Goal: Information Seeking & Learning: Find specific fact

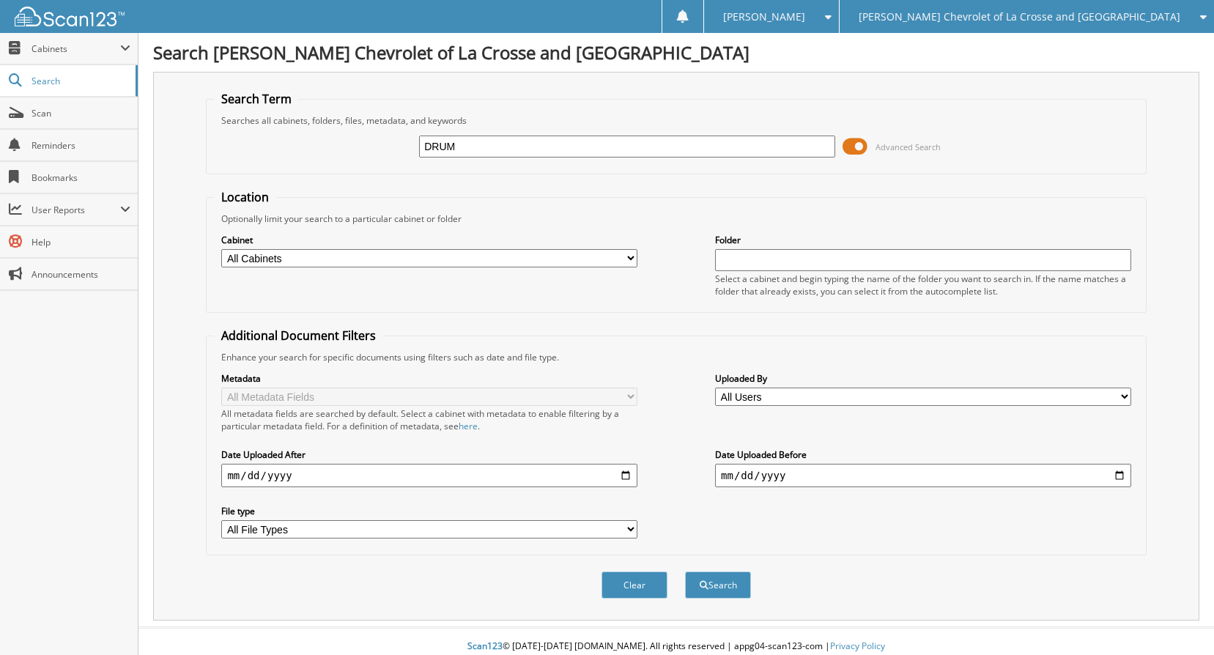
type input "DRUM"
click at [685, 571] on button "Search" at bounding box center [718, 584] width 66 height 27
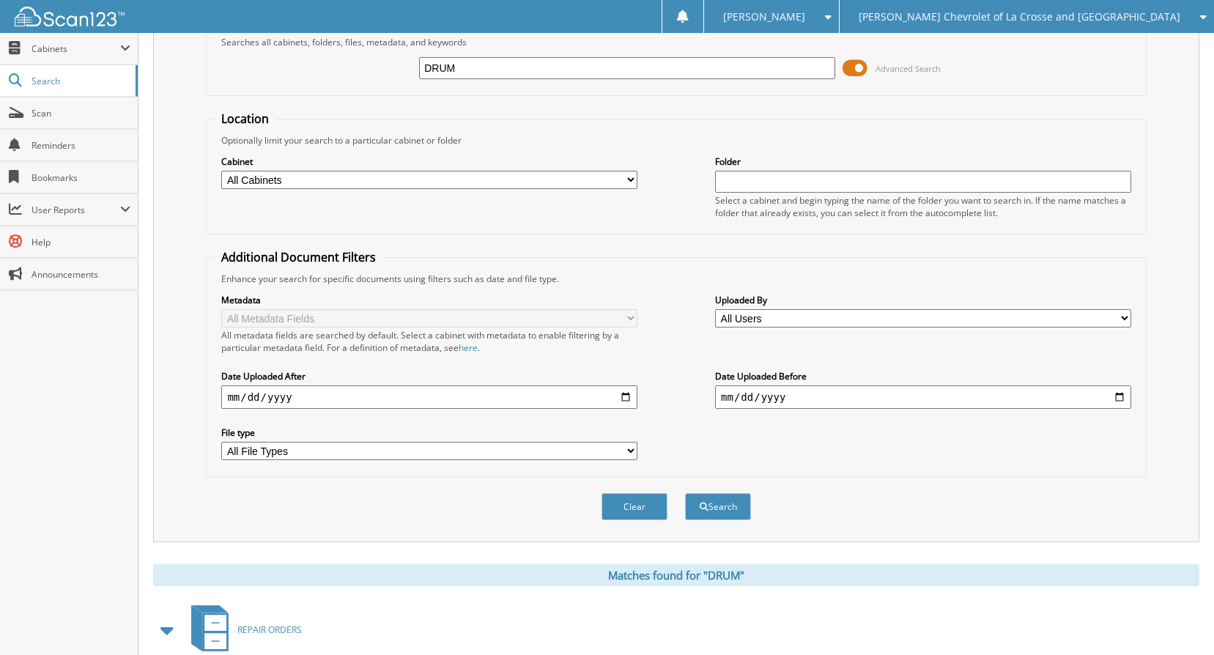
scroll to position [366, 0]
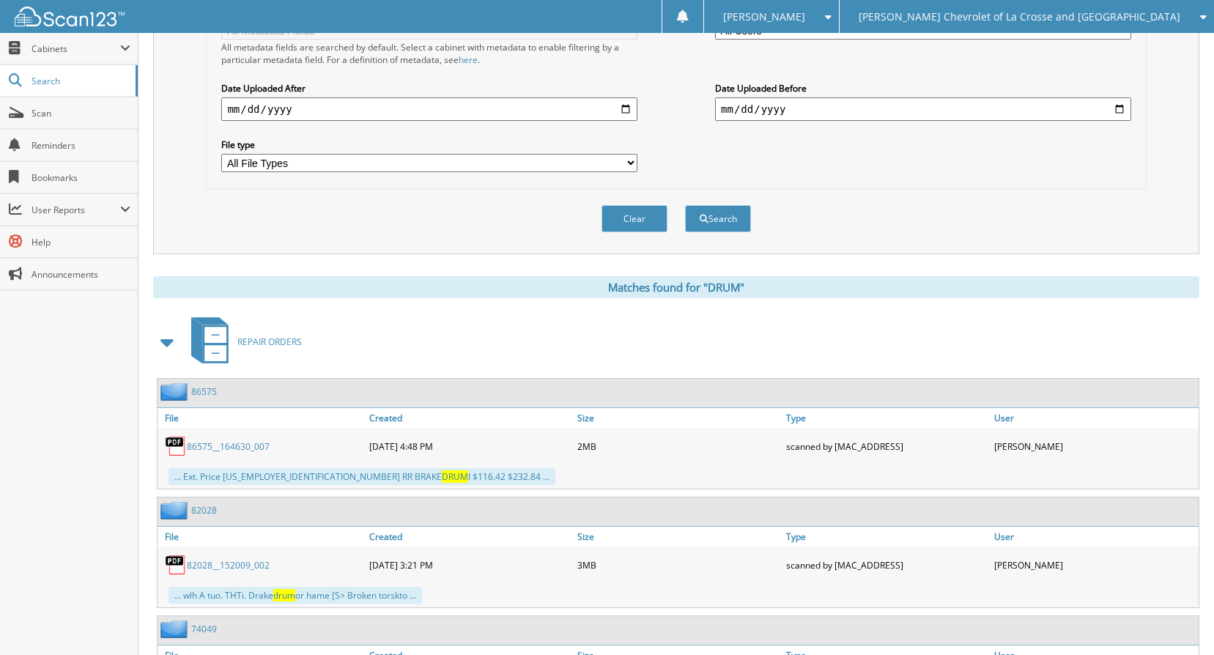
click at [163, 342] on span at bounding box center [167, 342] width 21 height 26
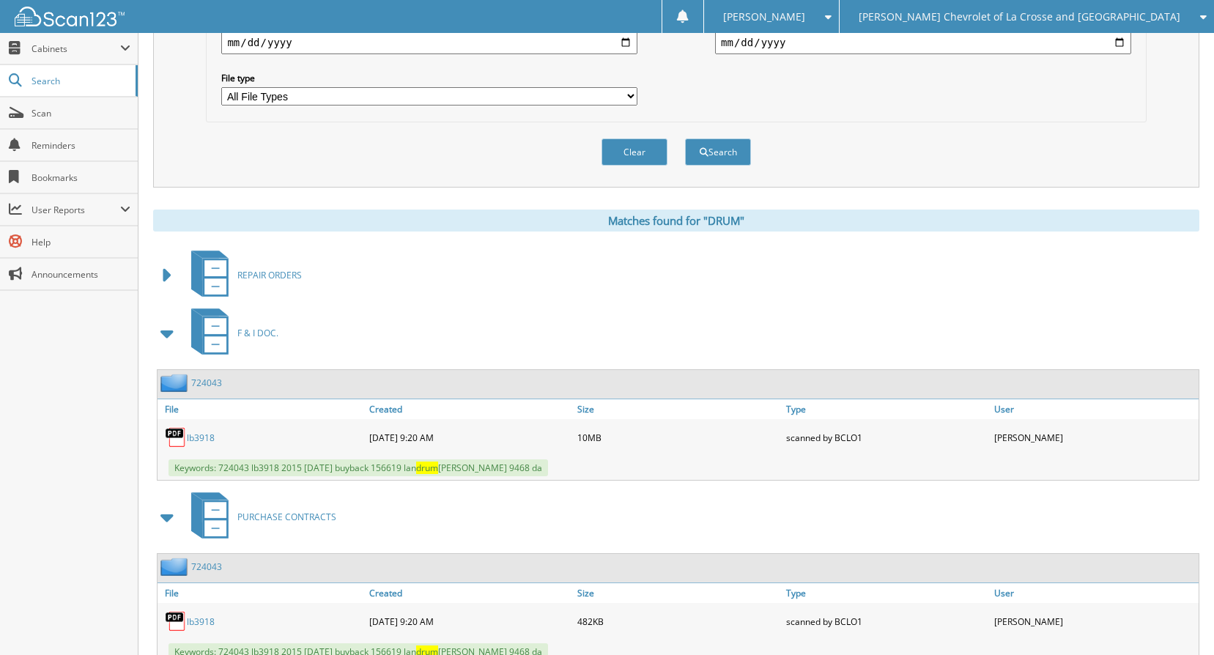
scroll to position [513, 0]
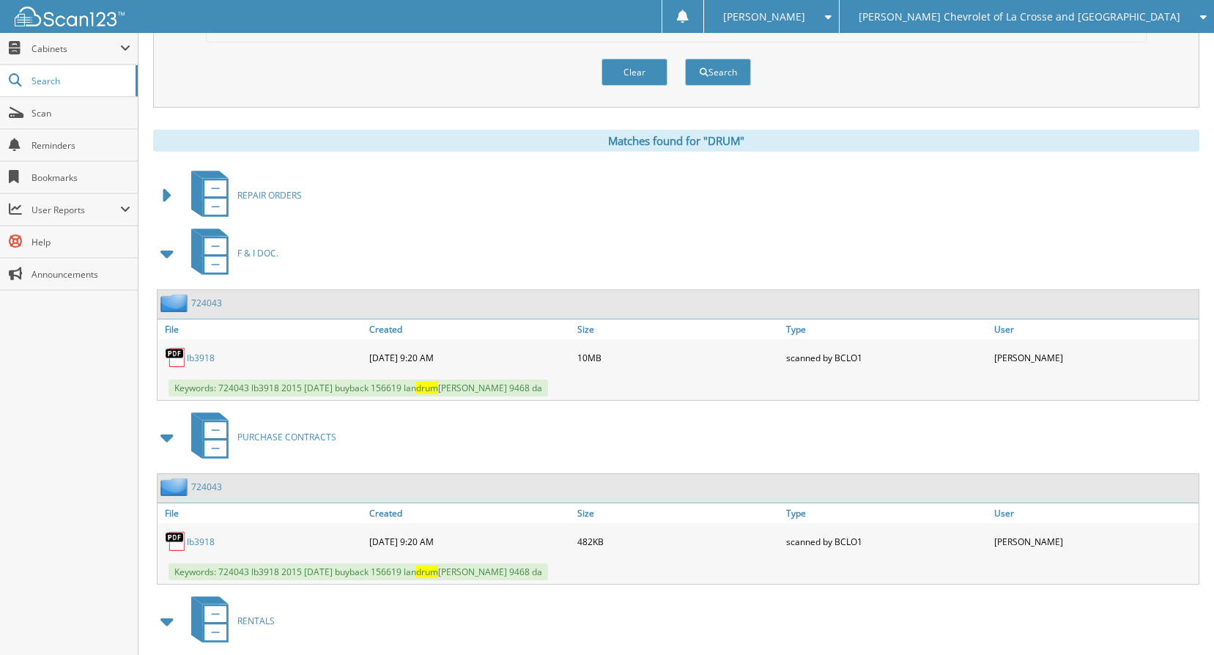
click at [1042, 18] on span "[PERSON_NAME] Chevrolet of La Crosse and [GEOGRAPHIC_DATA]" at bounding box center [1020, 16] width 322 height 9
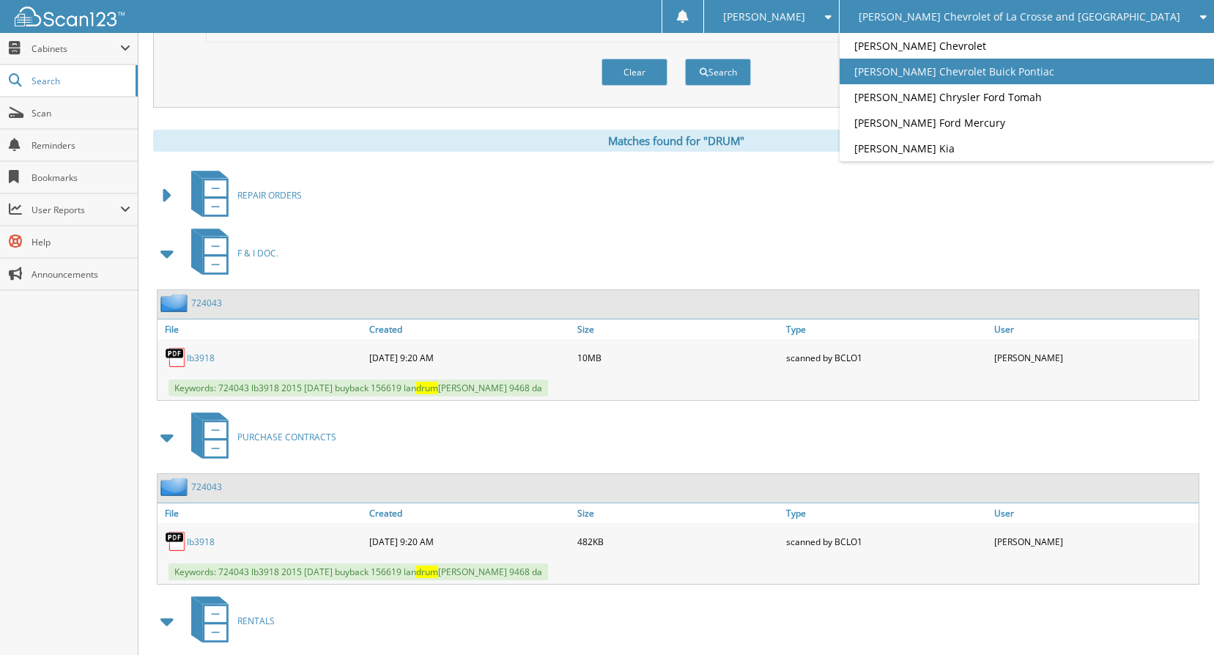
click at [1024, 78] on link "[PERSON_NAME] Chevrolet Buick Pontiac" at bounding box center [1027, 72] width 374 height 26
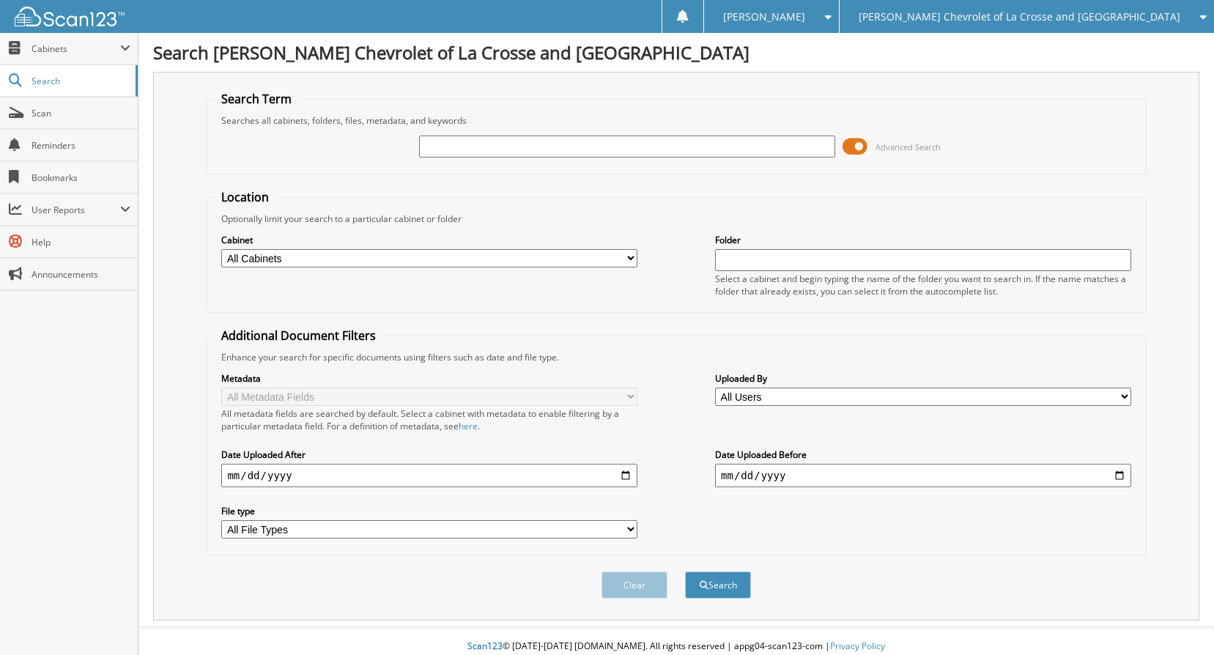
click at [509, 152] on input "text" at bounding box center [627, 147] width 416 height 22
type input "J"
click at [1023, 18] on span "[PERSON_NAME] Chevrolet of La Crosse and [GEOGRAPHIC_DATA]" at bounding box center [1020, 16] width 322 height 9
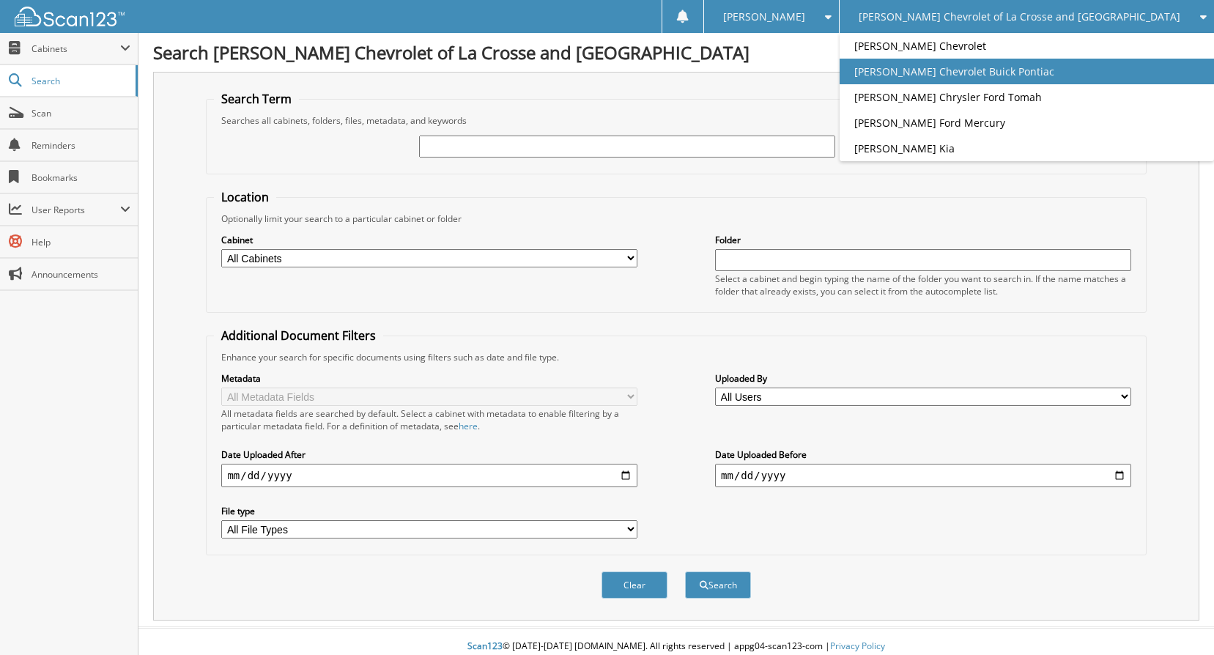
click at [1013, 75] on link "[PERSON_NAME] Chevrolet Buick Pontiac" at bounding box center [1027, 72] width 374 height 26
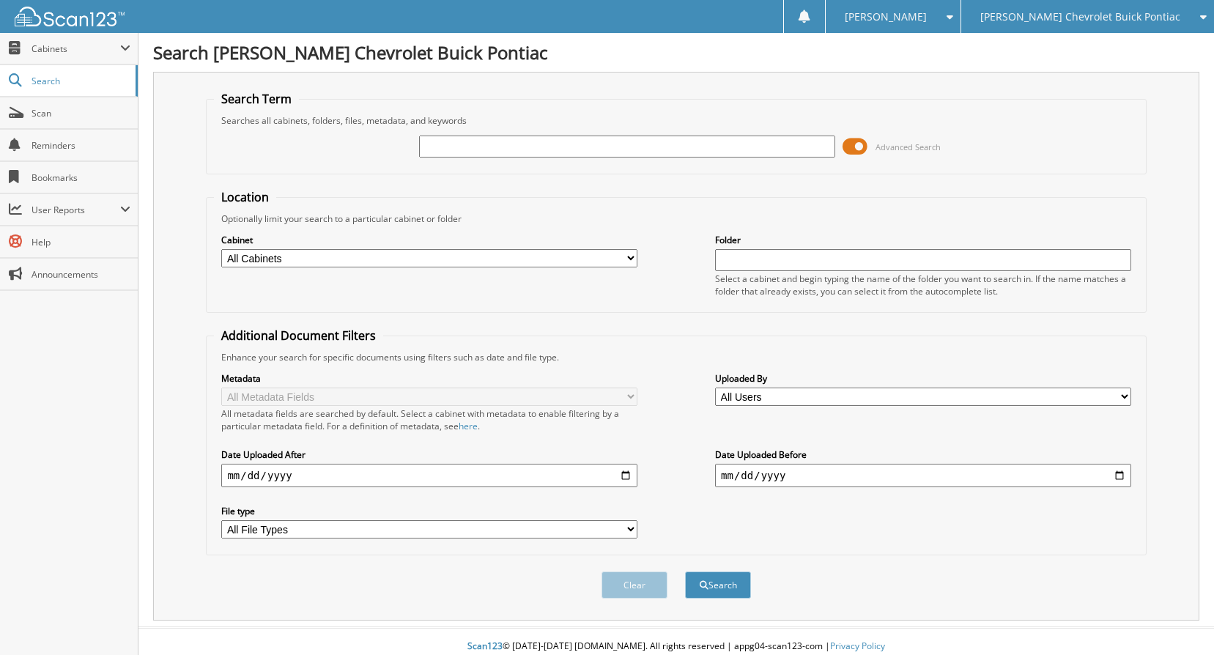
click at [614, 130] on div "Advanced Search" at bounding box center [676, 147] width 924 height 40
click at [599, 147] on input "text" at bounding box center [627, 147] width 416 height 22
type input "JERMONE"
click at [685, 571] on button "Search" at bounding box center [718, 584] width 66 height 27
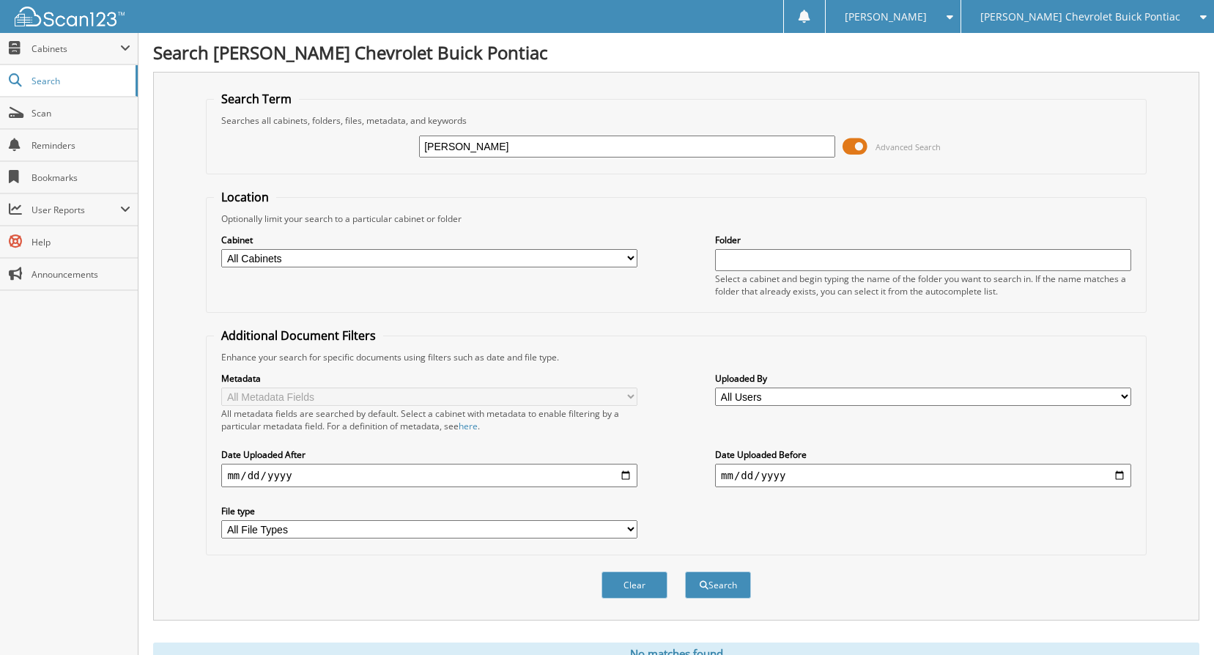
type input "[PERSON_NAME]"
click at [685, 571] on button "Search" at bounding box center [718, 584] width 66 height 27
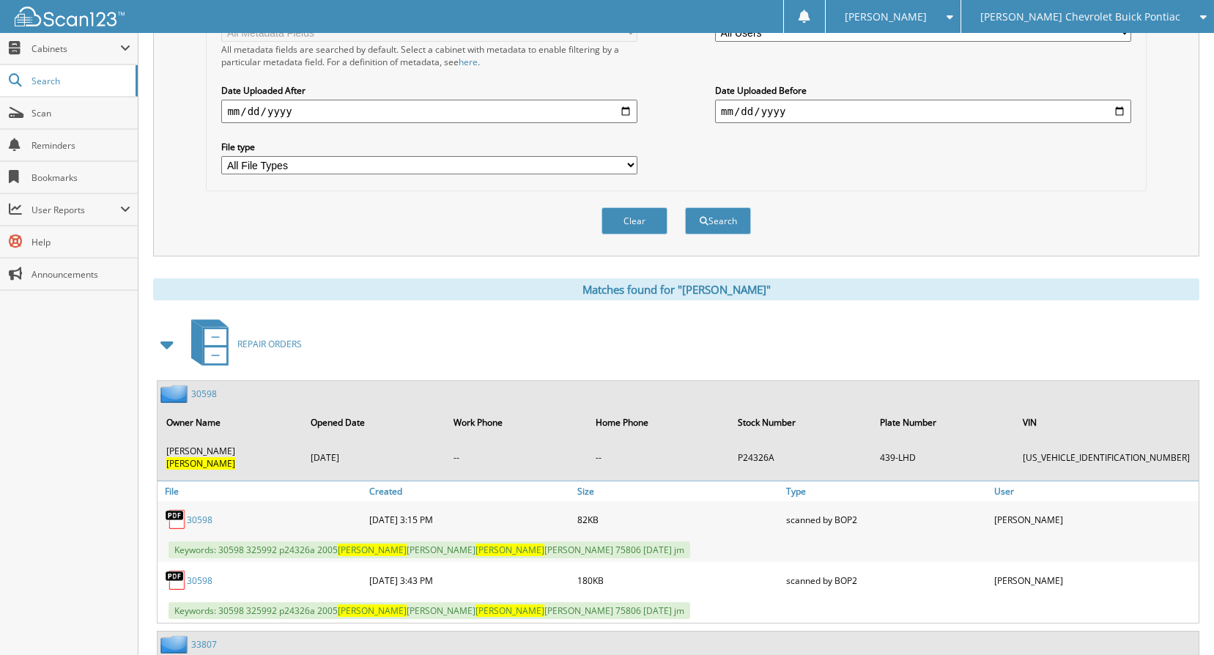
scroll to position [513, 0]
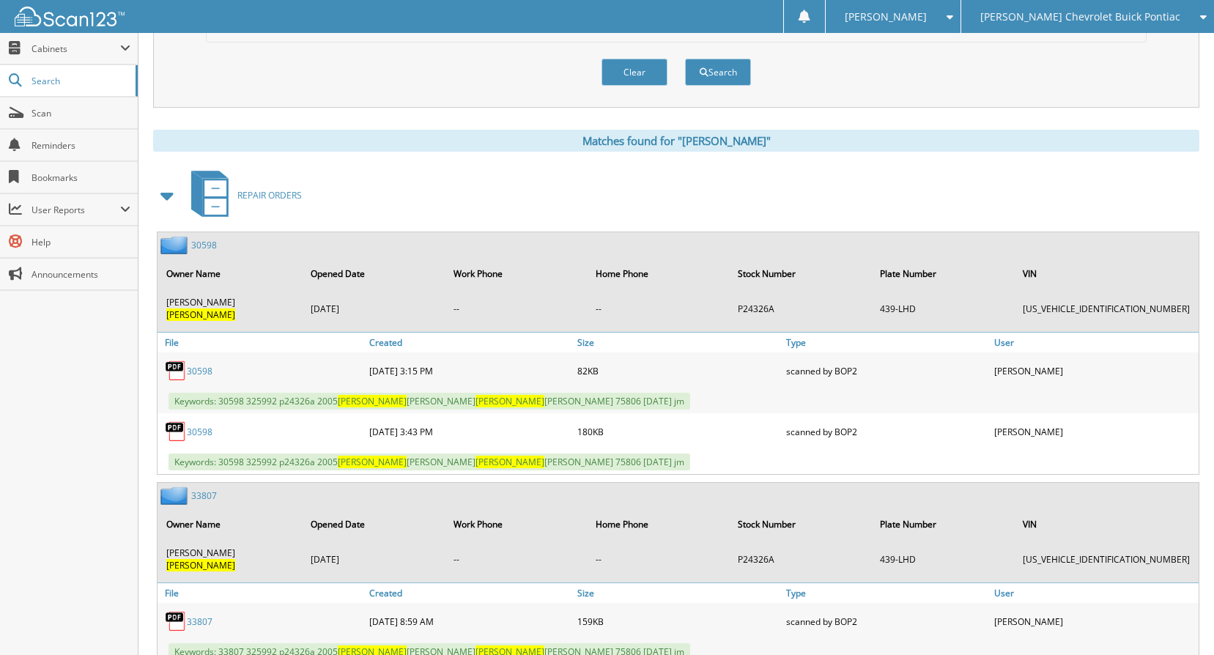
click at [166, 193] on span at bounding box center [167, 195] width 21 height 26
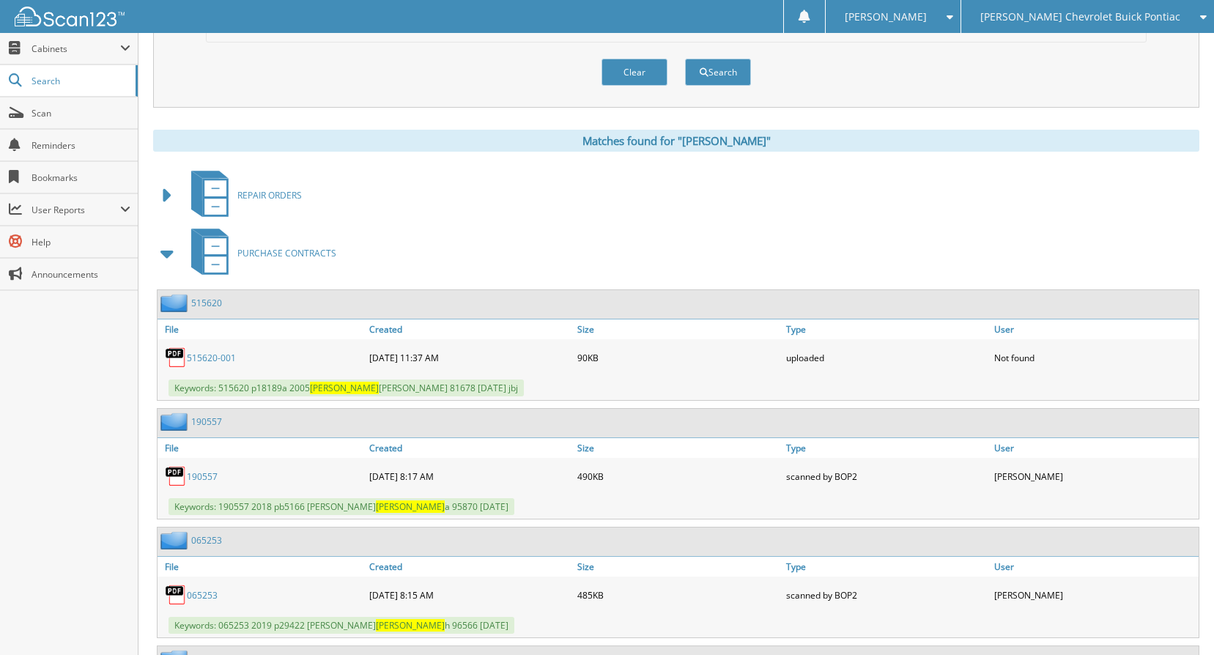
click at [161, 255] on span at bounding box center [167, 253] width 21 height 26
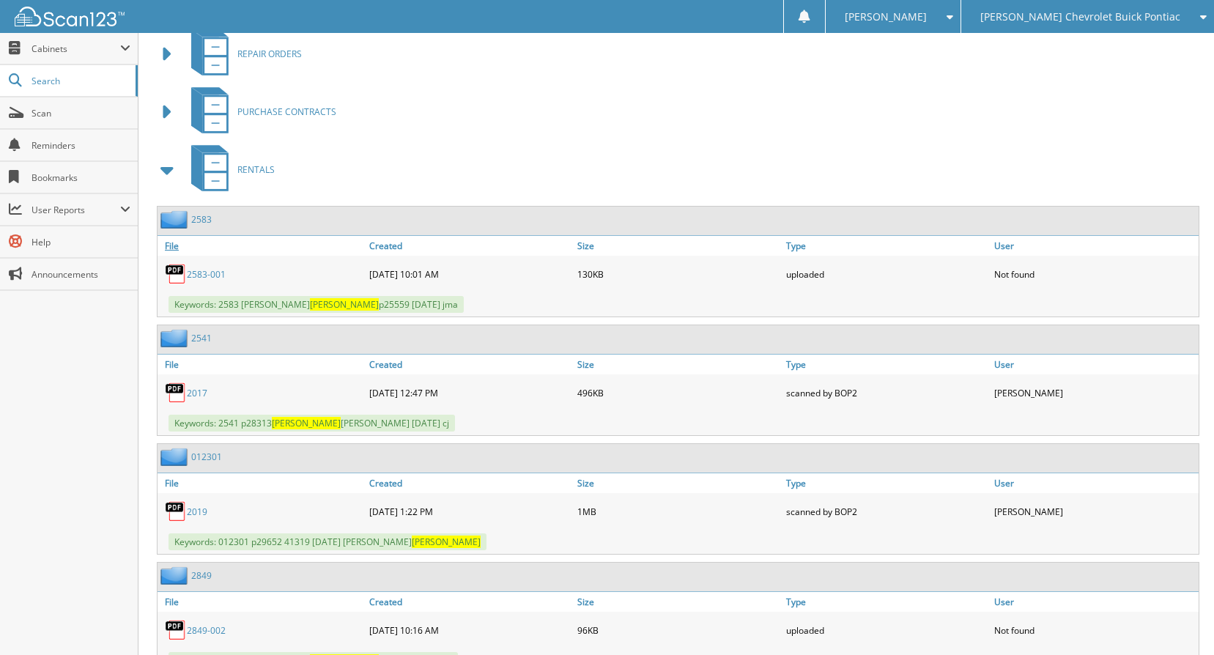
scroll to position [659, 0]
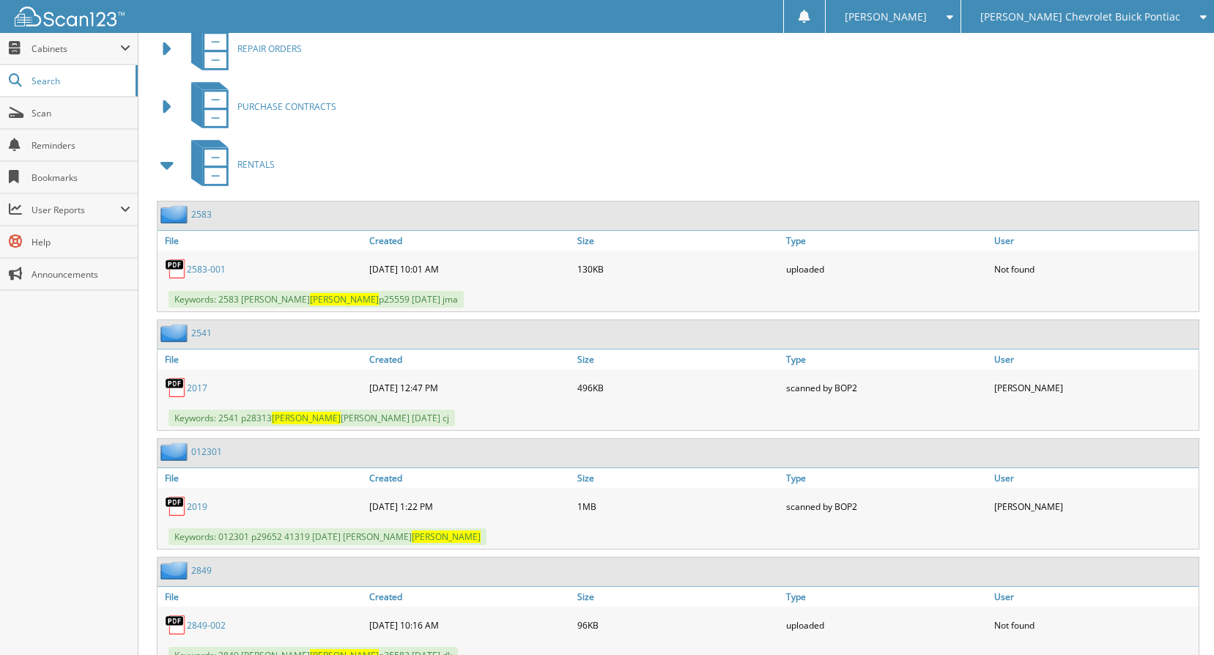
click at [169, 182] on span at bounding box center [167, 164] width 29 height 35
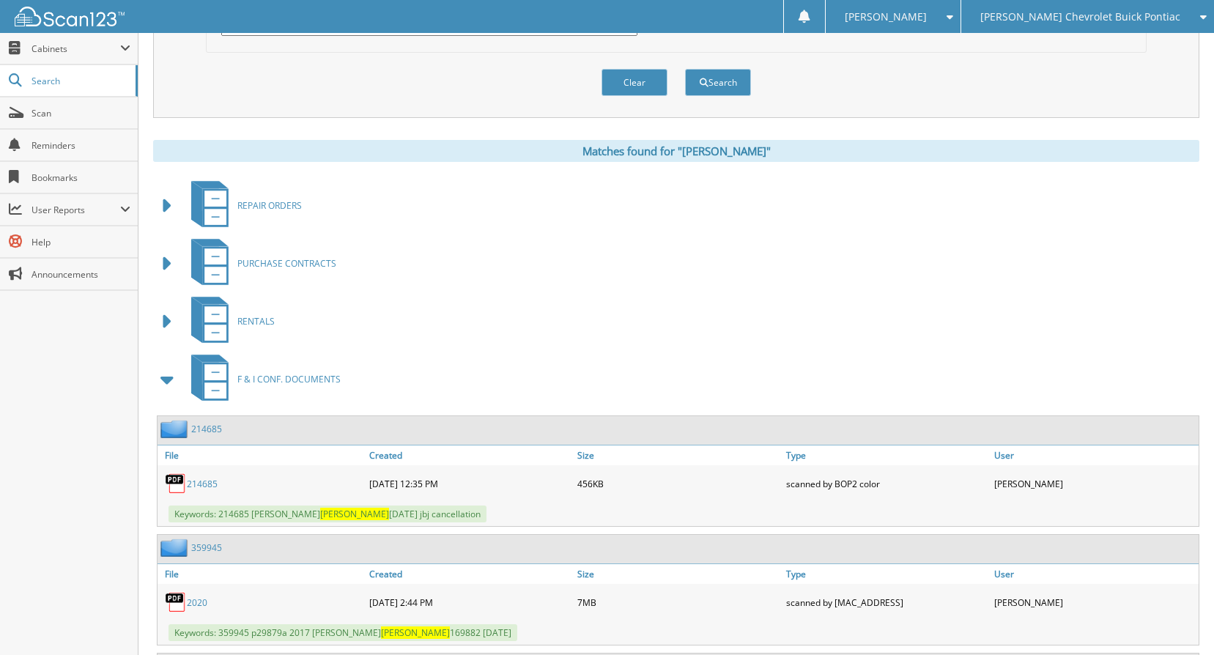
scroll to position [0, 0]
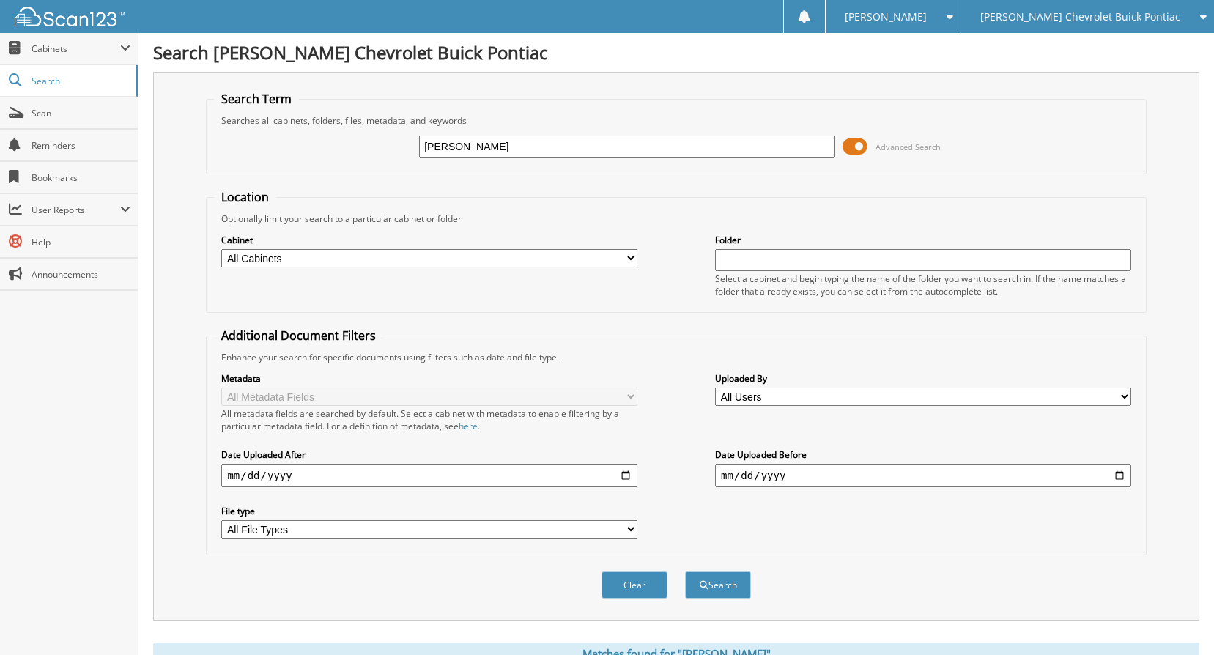
click at [539, 144] on input "[PERSON_NAME]" at bounding box center [627, 147] width 416 height 22
type input "JEROME NICOLE"
click at [685, 571] on button "Search" at bounding box center [718, 584] width 66 height 27
click at [523, 149] on input "[PERSON_NAME]" at bounding box center [627, 147] width 416 height 22
click at [524, 149] on input "[PERSON_NAME]" at bounding box center [627, 147] width 416 height 22
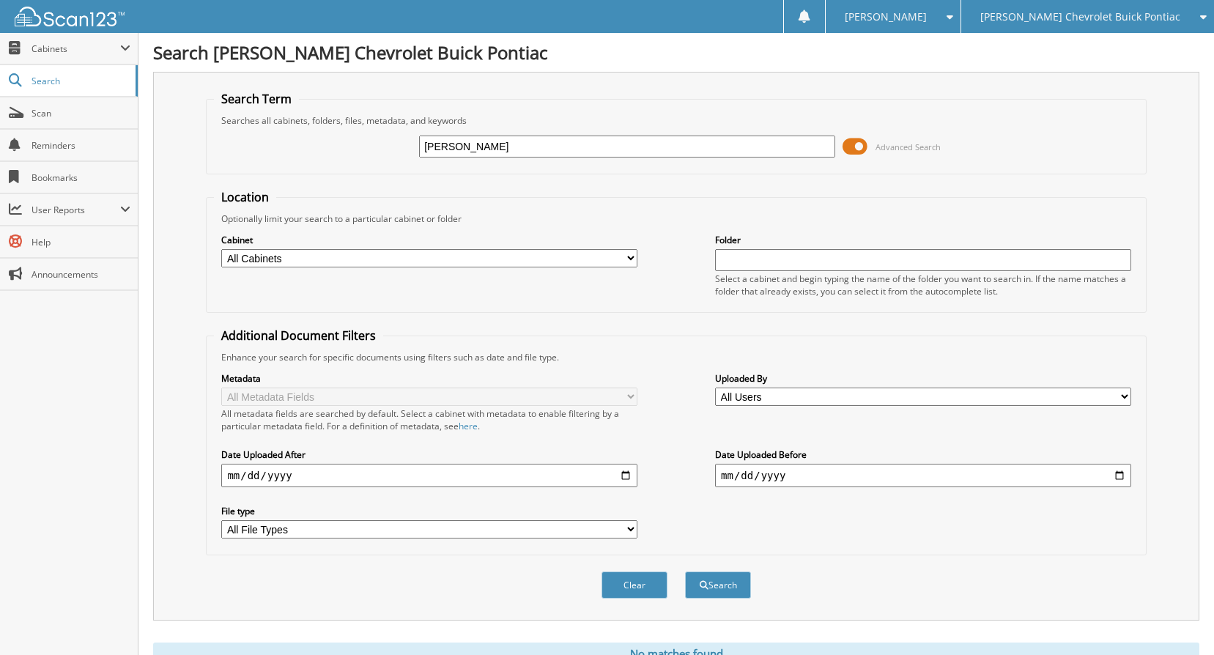
type input "[PERSON_NAME]"
click at [685, 571] on button "Search" at bounding box center [718, 584] width 66 height 27
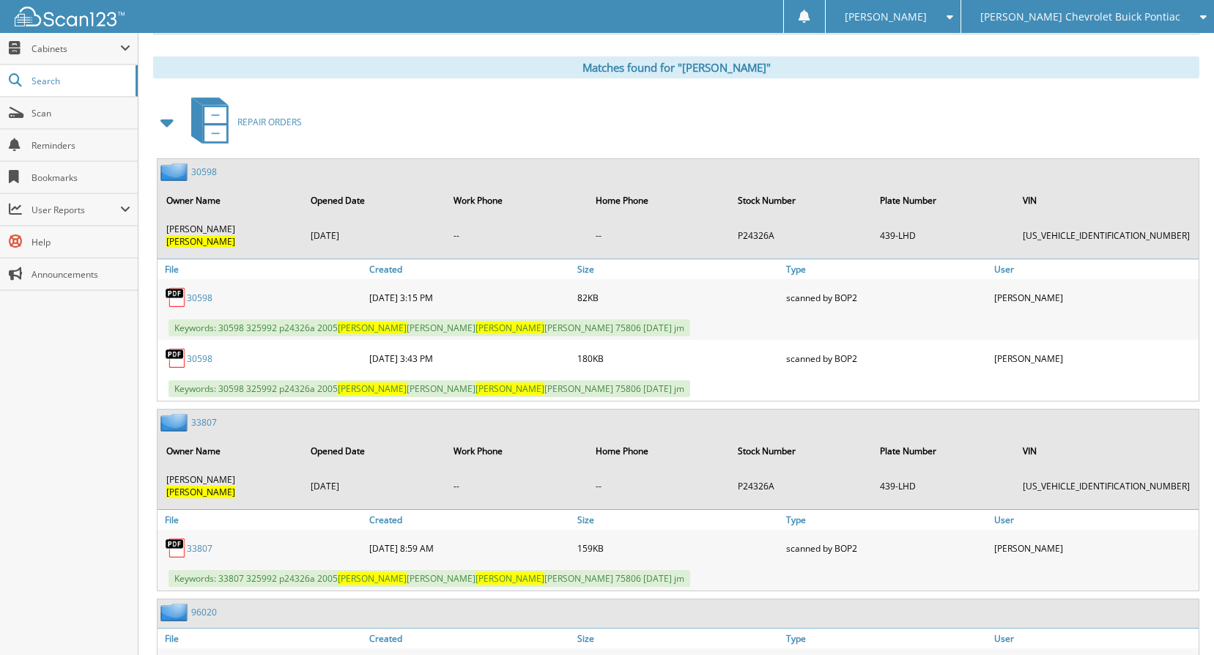
click at [160, 122] on span at bounding box center [167, 122] width 21 height 26
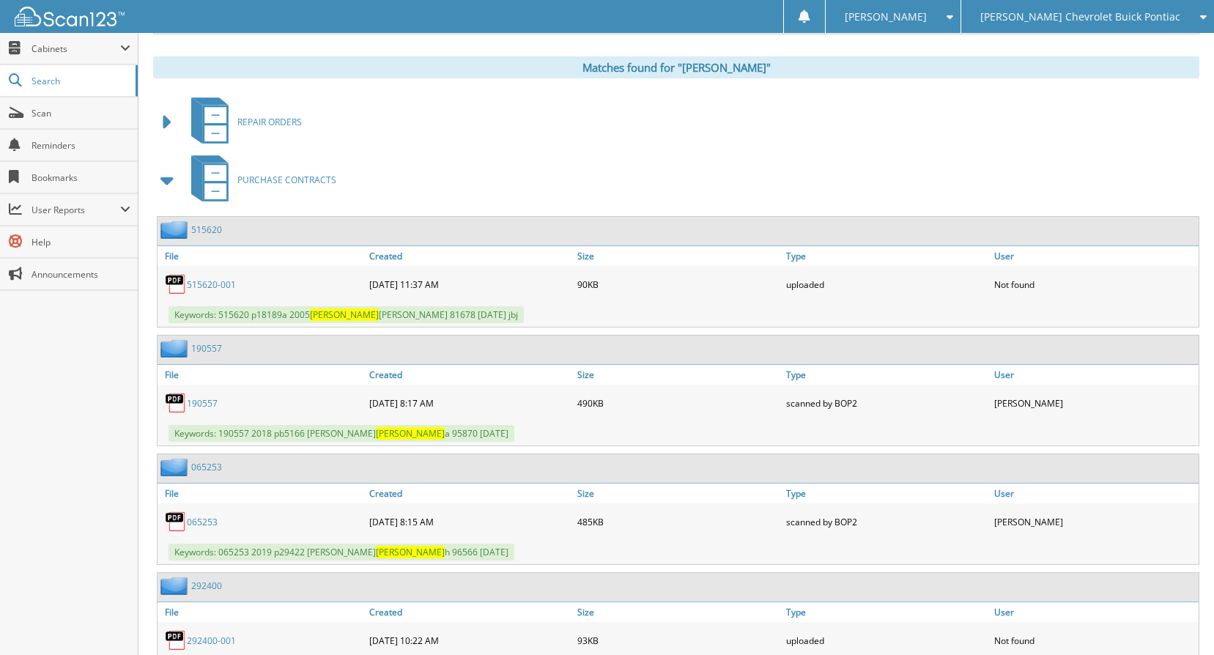
click at [167, 185] on span at bounding box center [167, 180] width 21 height 26
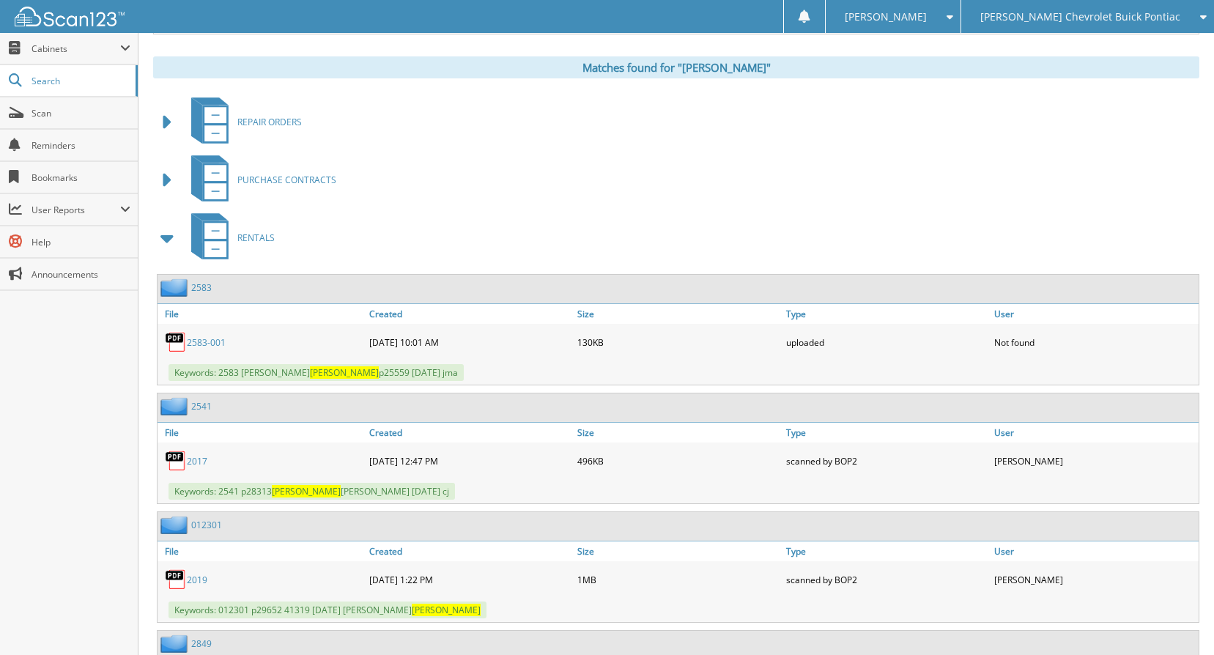
click at [166, 240] on span at bounding box center [167, 238] width 21 height 26
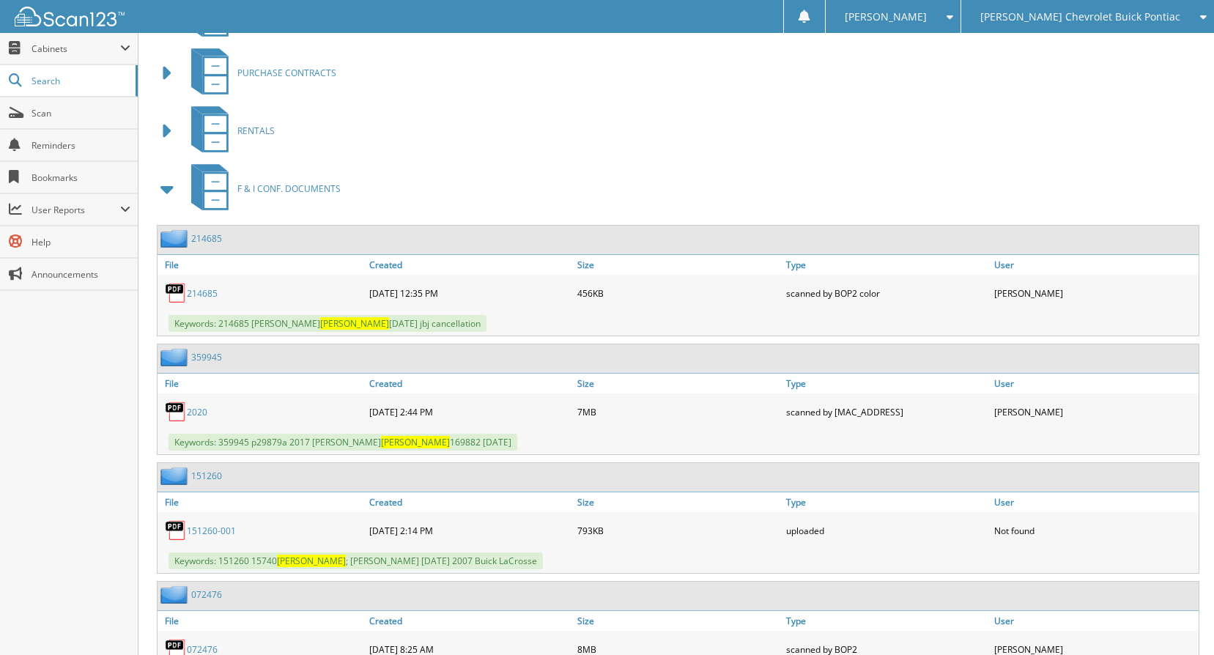
scroll to position [659, 0]
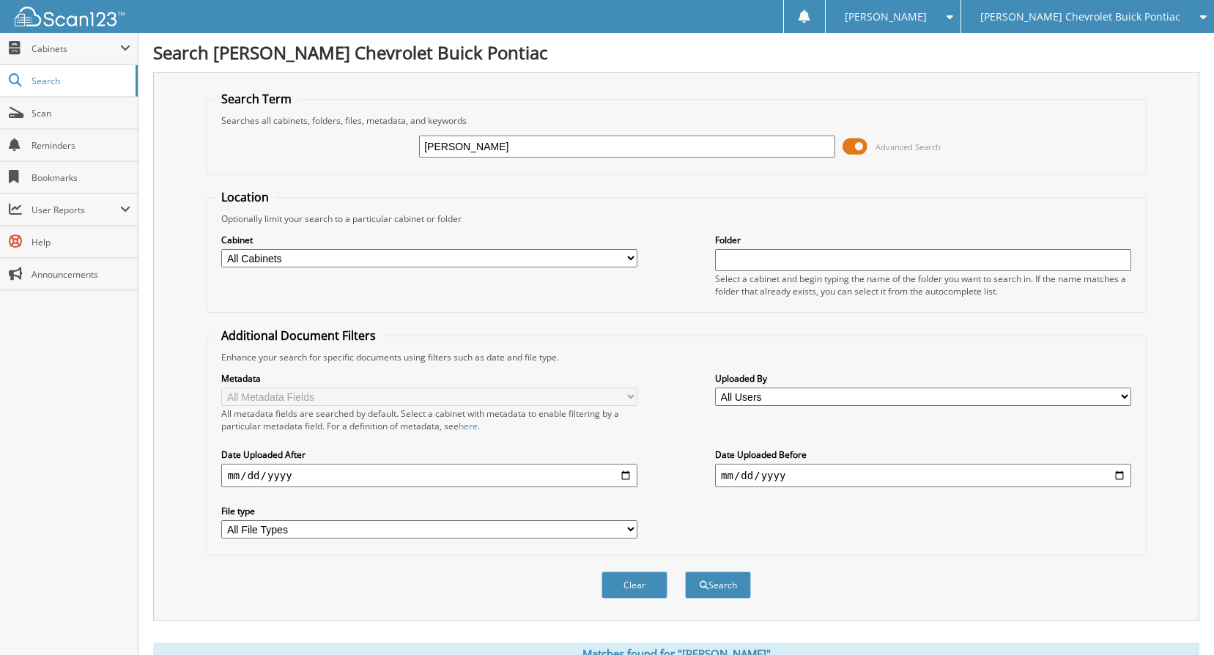
click at [1080, 29] on div "[PERSON_NAME] Chevrolet Buick Pontiac" at bounding box center [1087, 16] width 238 height 33
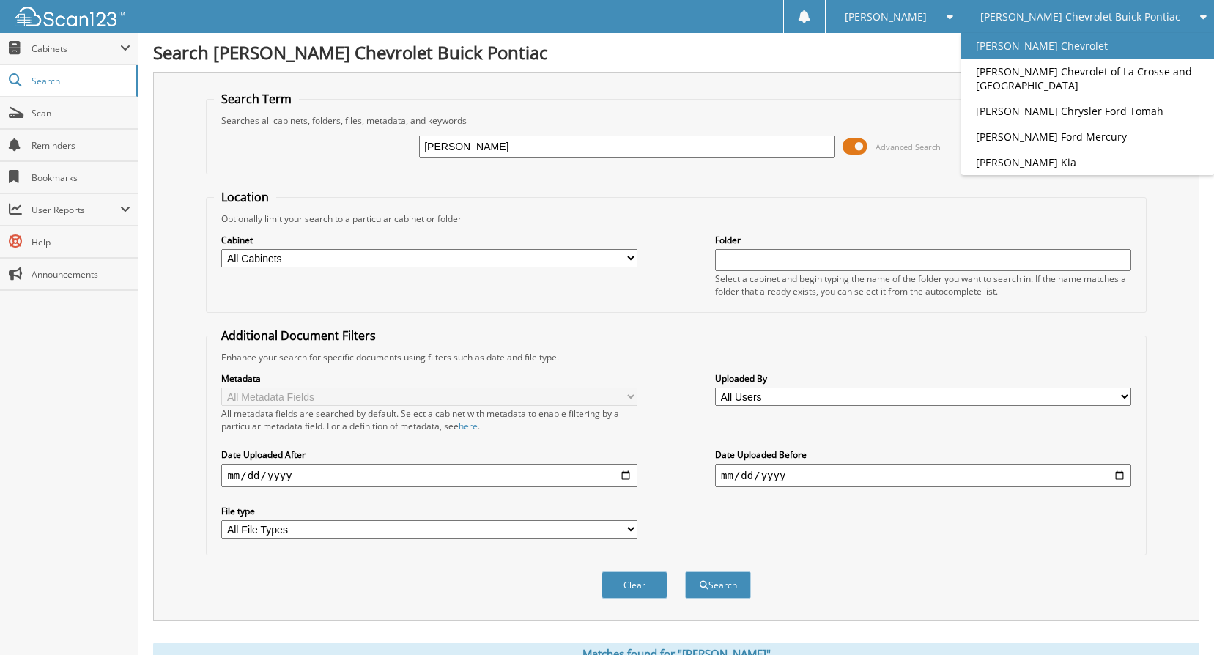
click at [1050, 41] on link "[PERSON_NAME] Chevrolet" at bounding box center [1087, 46] width 253 height 26
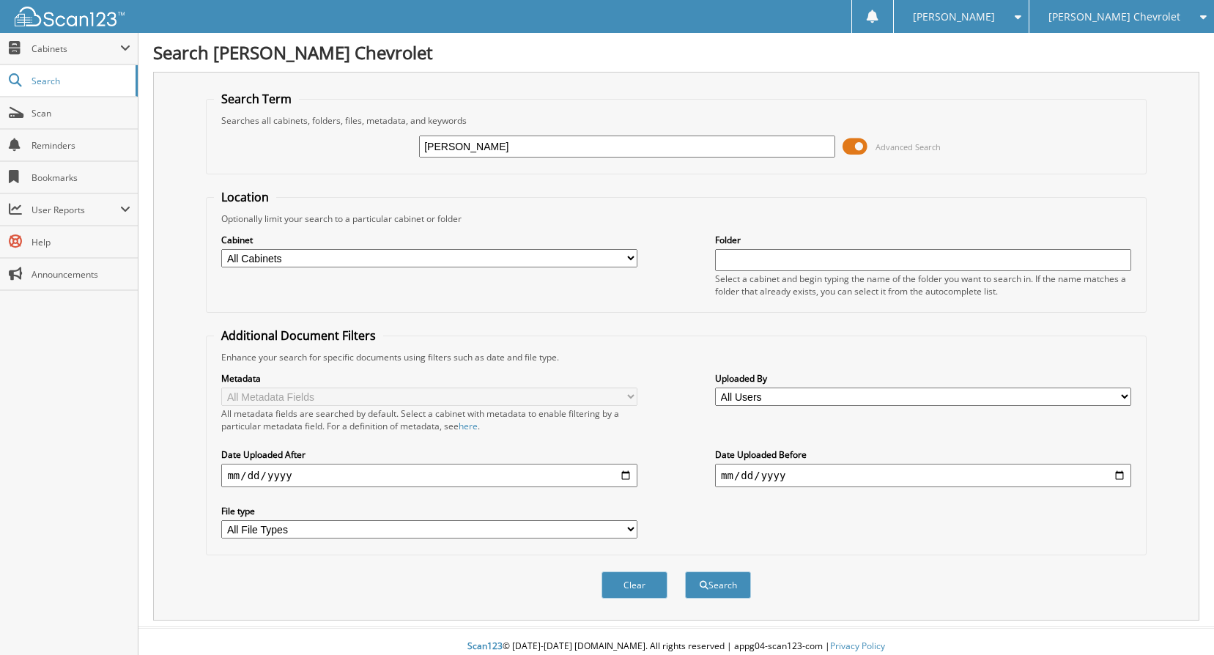
type input "[PERSON_NAME]"
click at [685, 571] on button "Search" at bounding box center [718, 584] width 66 height 27
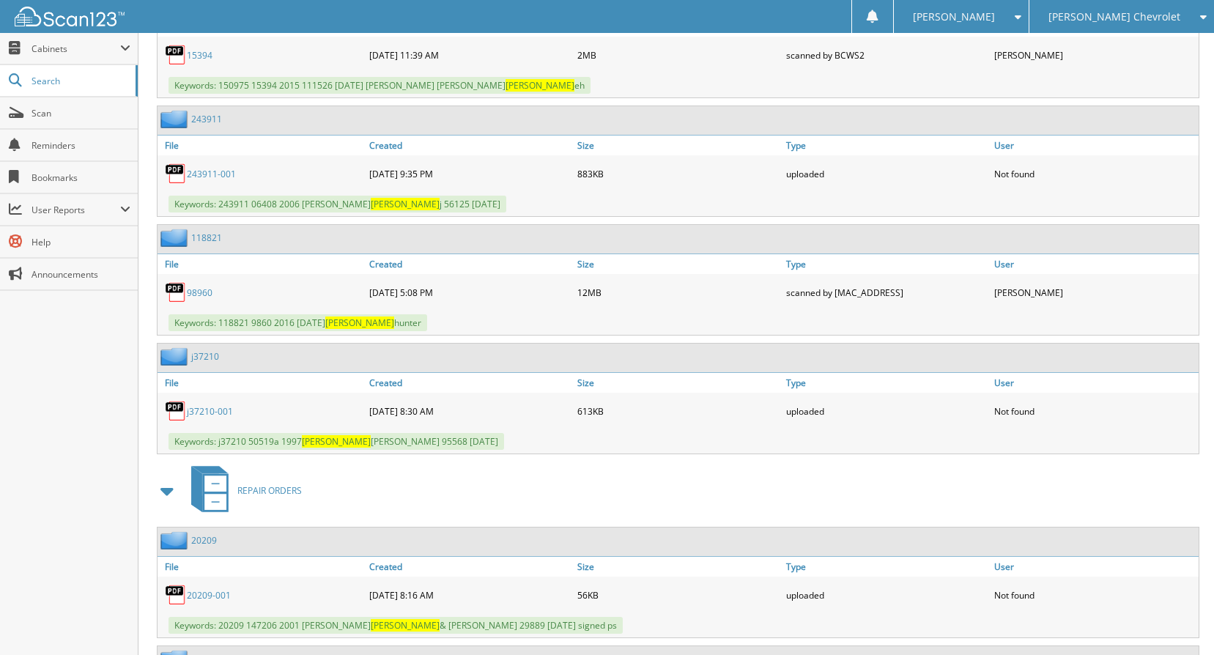
scroll to position [4762, 0]
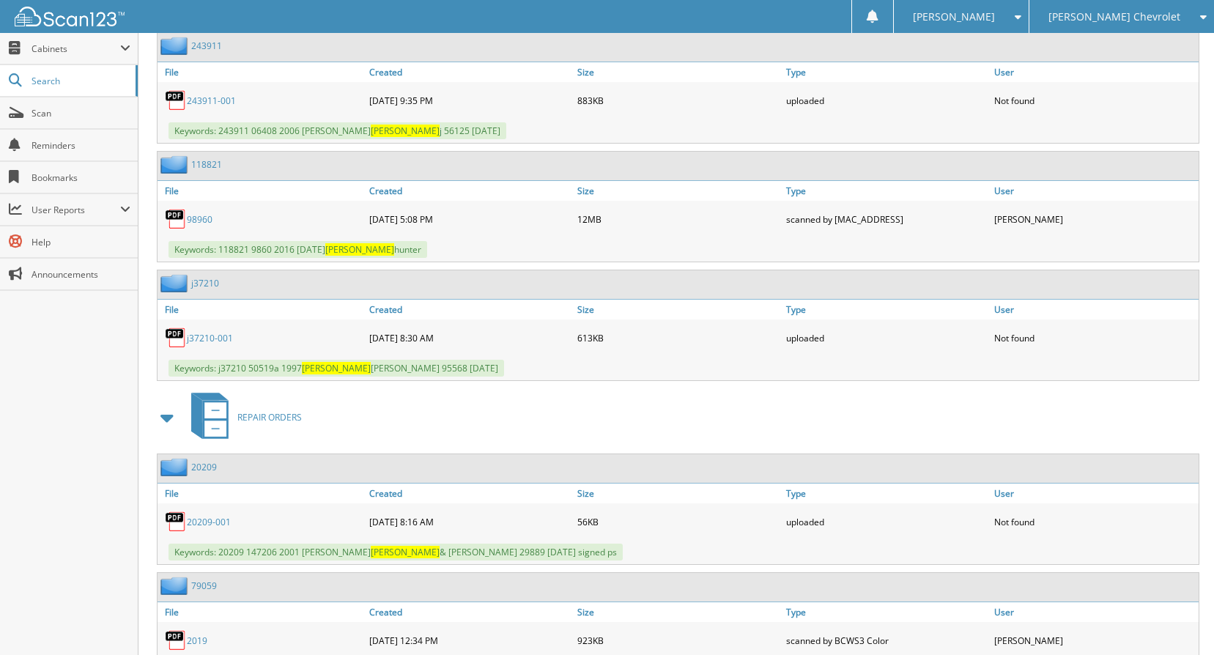
click at [163, 420] on span at bounding box center [167, 417] width 21 height 26
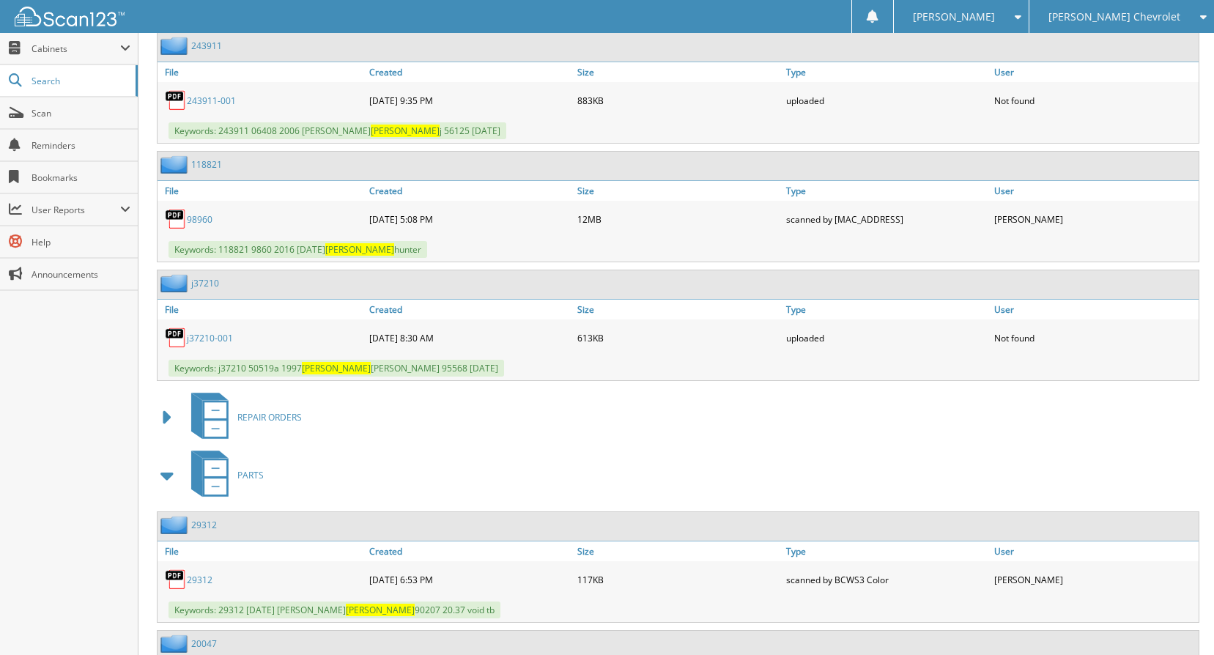
click at [168, 480] on span at bounding box center [167, 475] width 21 height 26
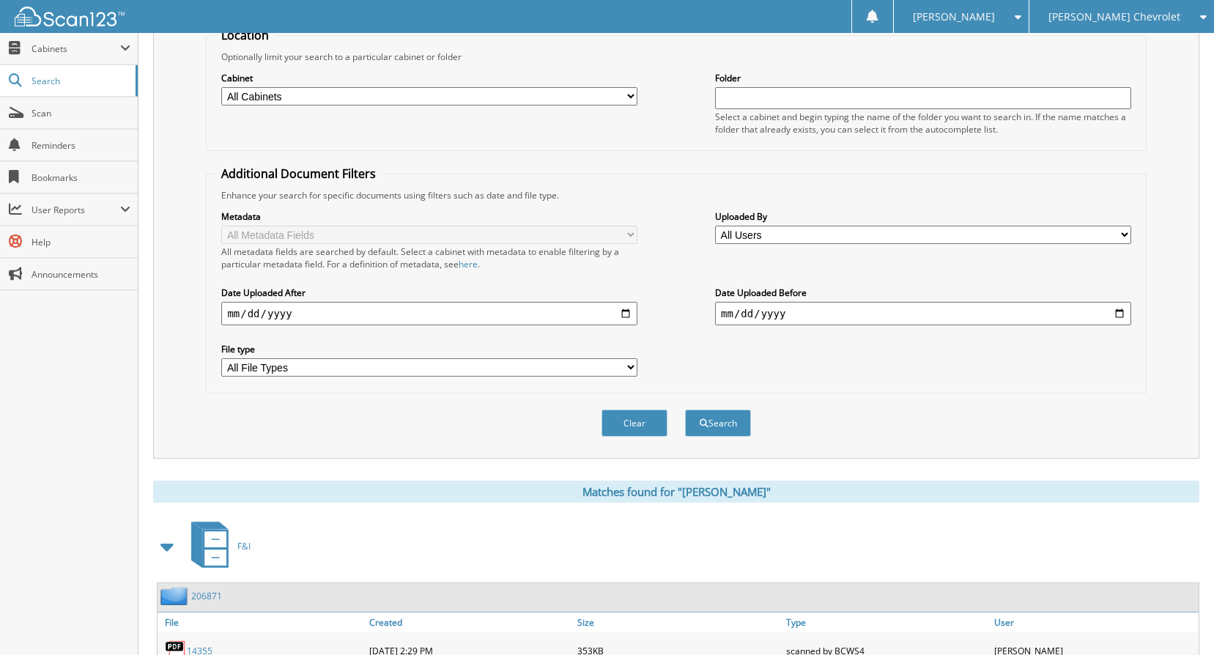
scroll to position [0, 0]
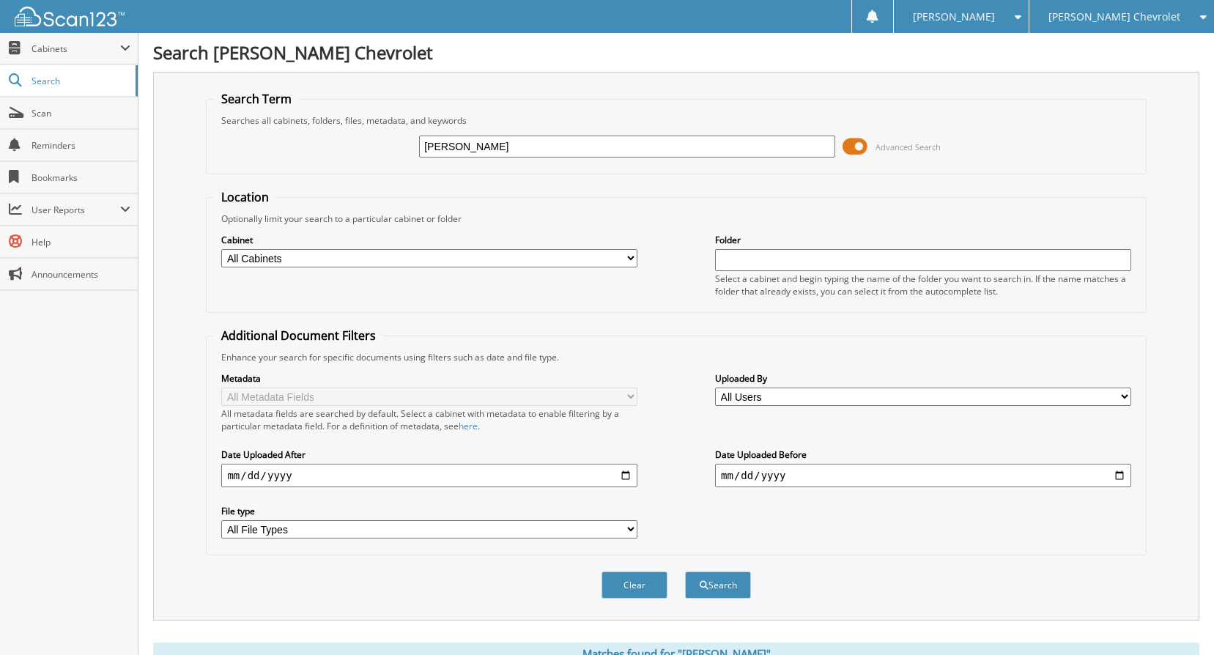
click at [1021, 15] on span at bounding box center [1014, 17] width 14 height 10
click at [1023, 68] on link "Logout" at bounding box center [961, 72] width 135 height 26
